Goal: Communication & Community: Share content

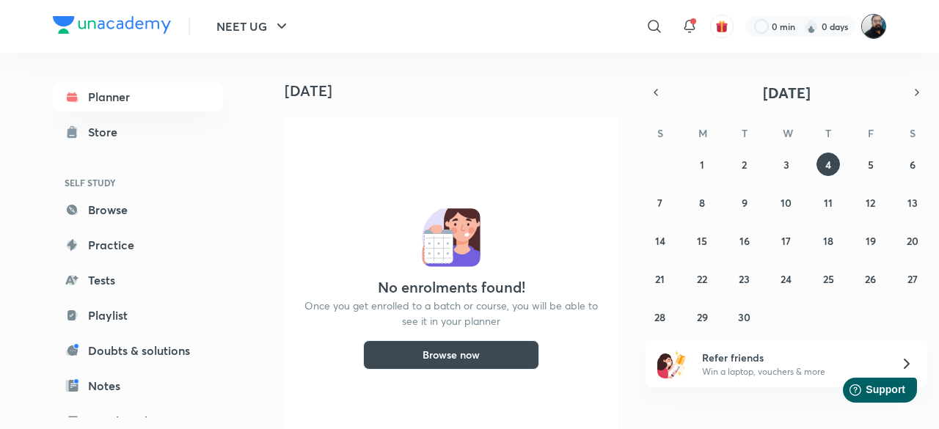
click at [878, 23] on img at bounding box center [873, 26] width 25 height 25
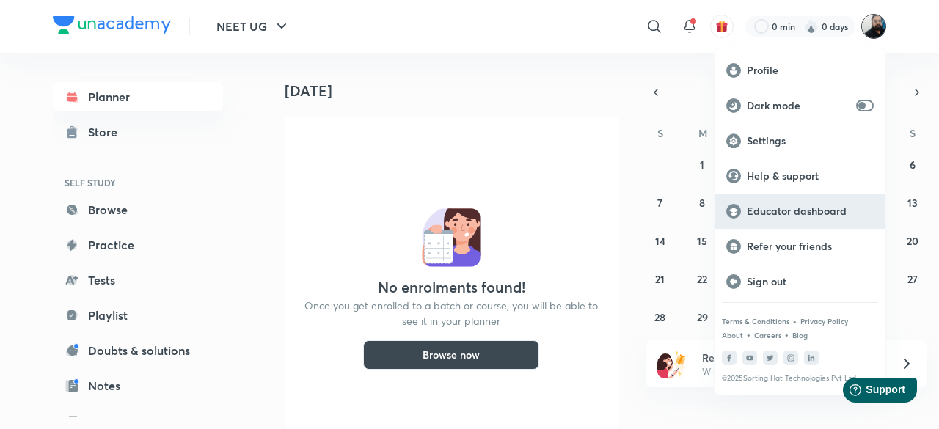
click at [781, 210] on p "Educator dashboard" at bounding box center [810, 211] width 127 height 13
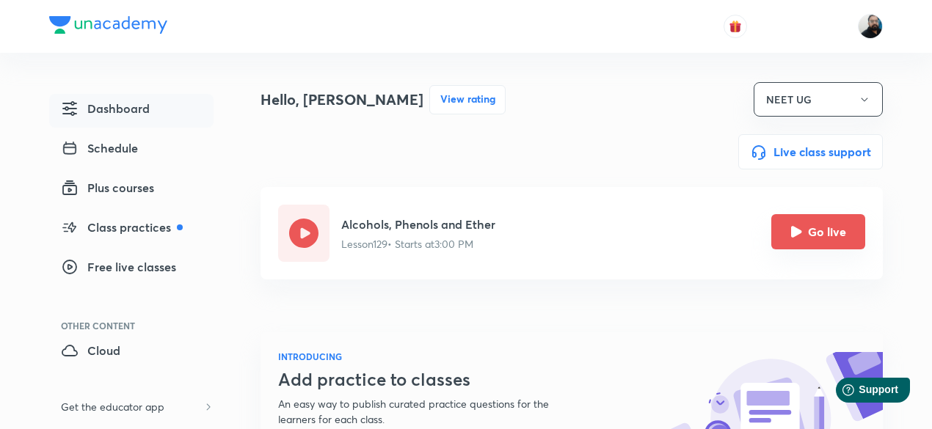
click at [791, 231] on icon "Go live" at bounding box center [796, 231] width 11 height 11
click at [868, 34] on img at bounding box center [870, 26] width 25 height 25
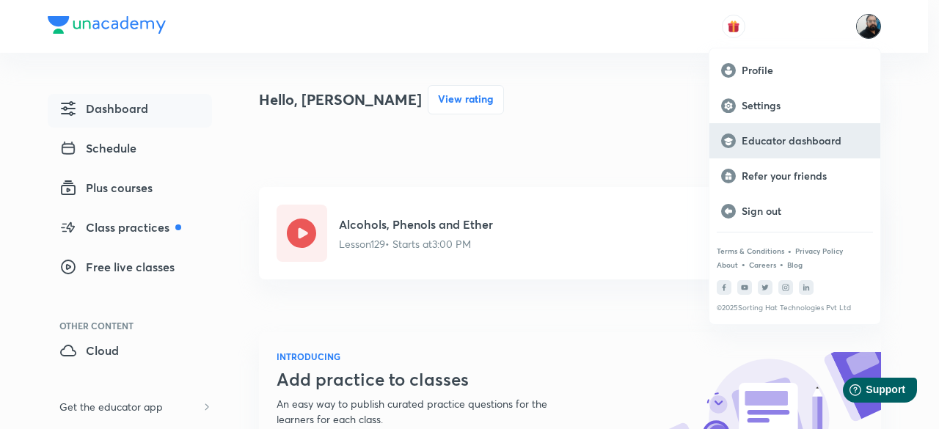
click at [786, 142] on p "Educator dashboard" at bounding box center [805, 140] width 127 height 13
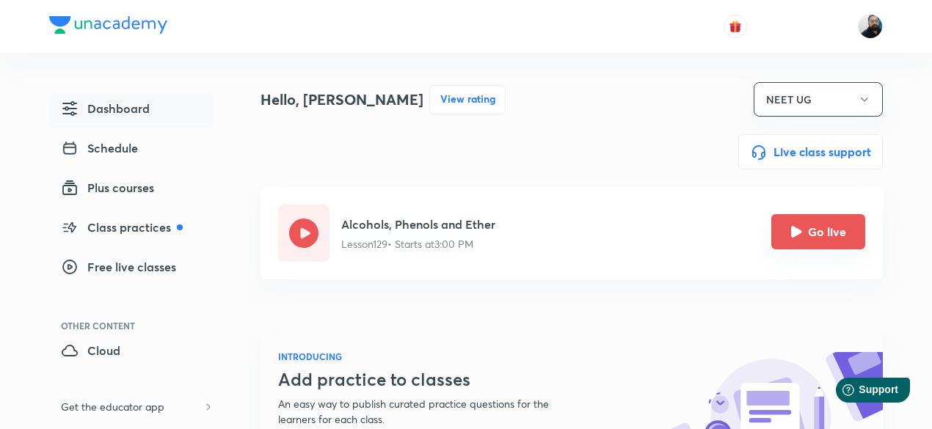
click at [799, 236] on icon "Go live" at bounding box center [796, 232] width 12 height 12
